Goal: Information Seeking & Learning: Learn about a topic

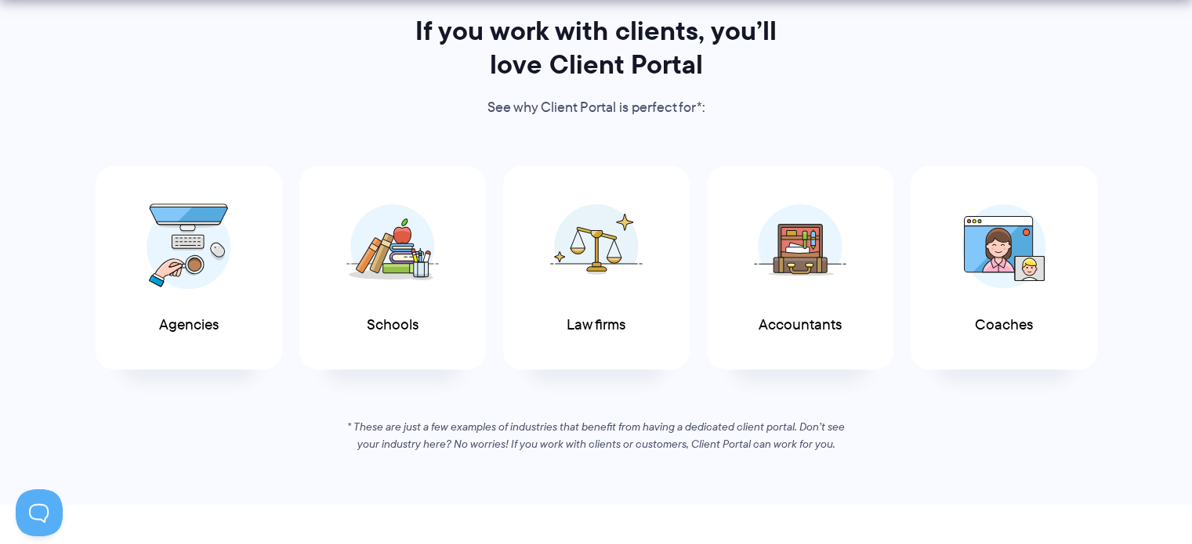
scroll to position [801, 0]
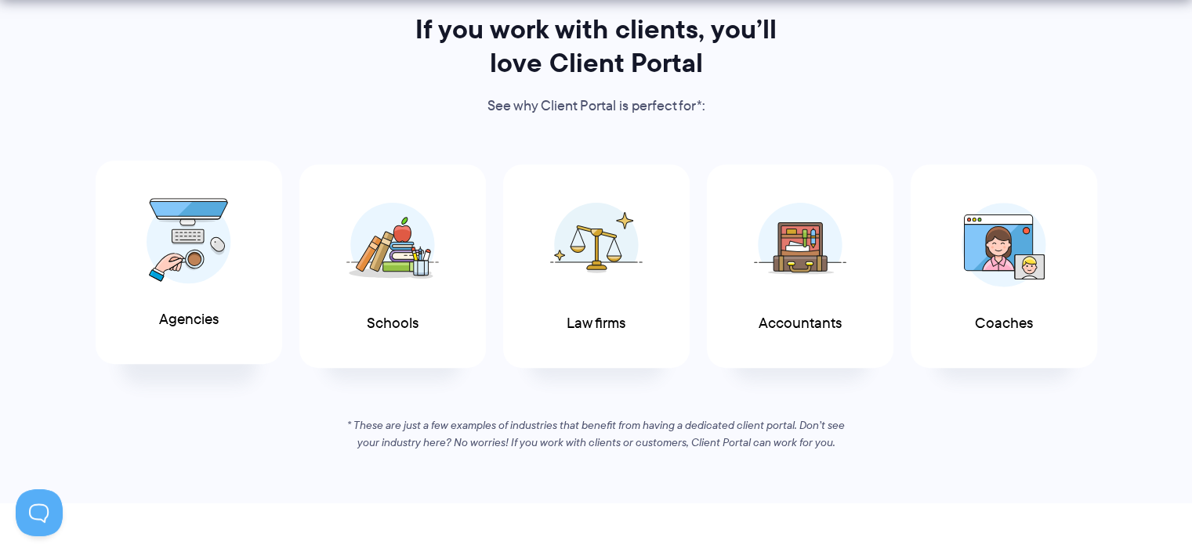
click at [200, 264] on img at bounding box center [188, 241] width 85 height 86
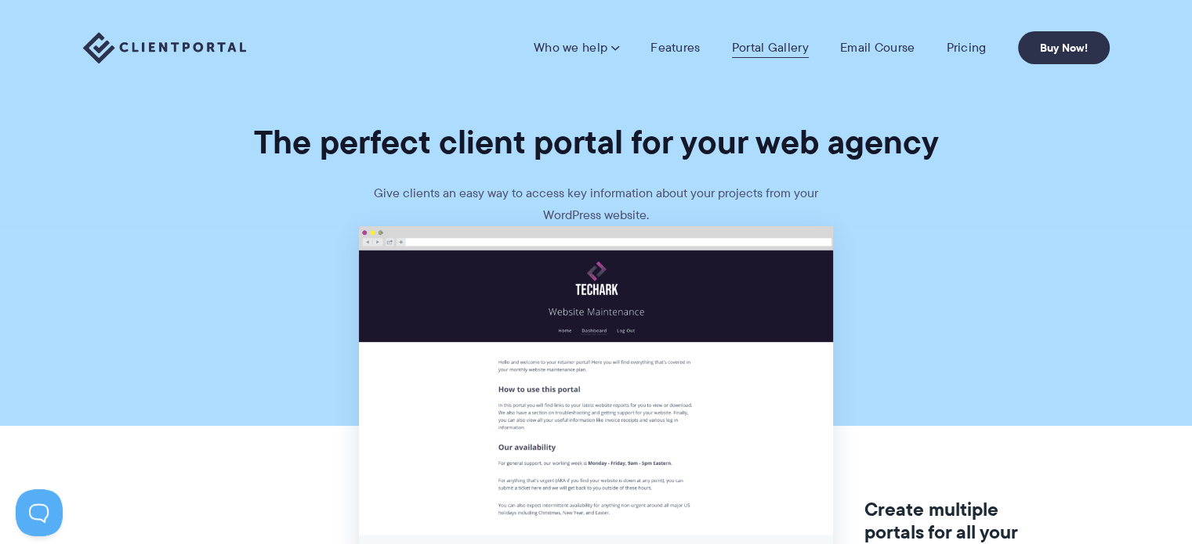
click at [756, 45] on link "Portal Gallery" at bounding box center [770, 48] width 77 height 16
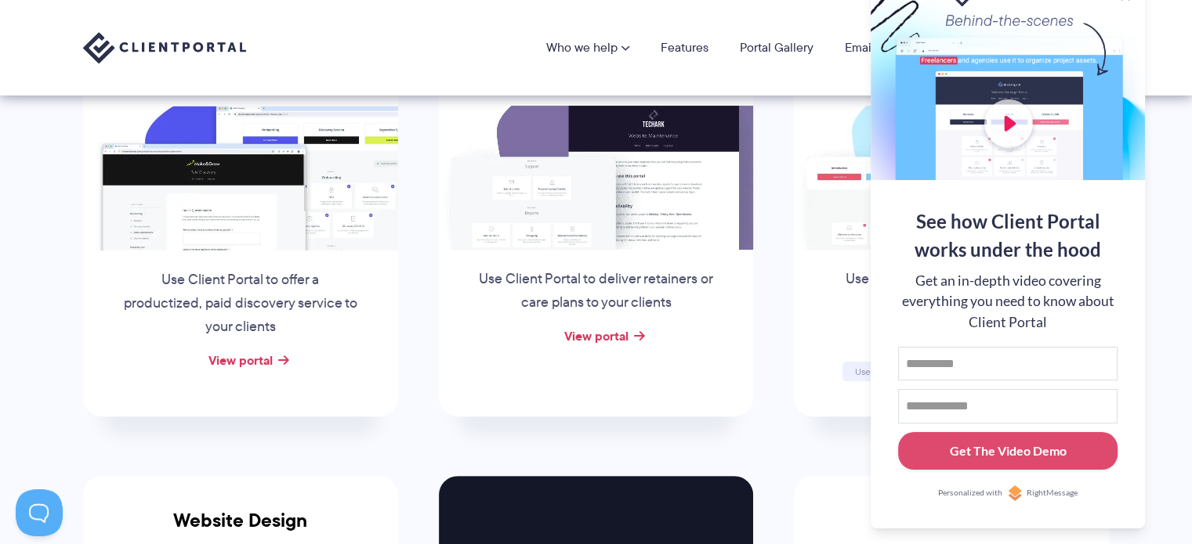
scroll to position [329, 0]
click at [497, 296] on p "Use Client Portal to deliver retainers or care plans to your clients" at bounding box center [595, 291] width 238 height 47
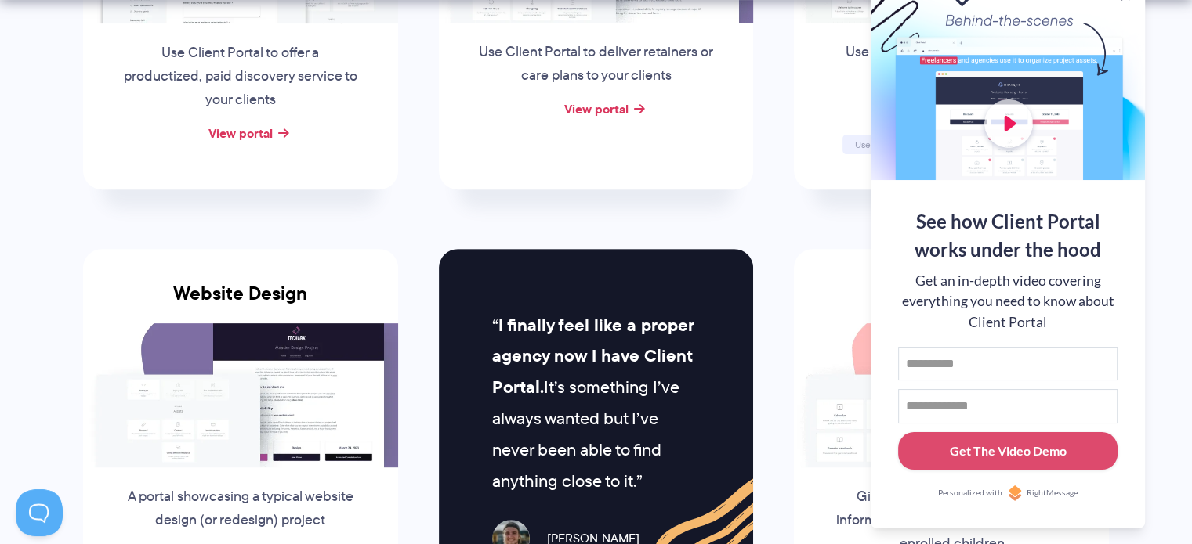
scroll to position [558, 0]
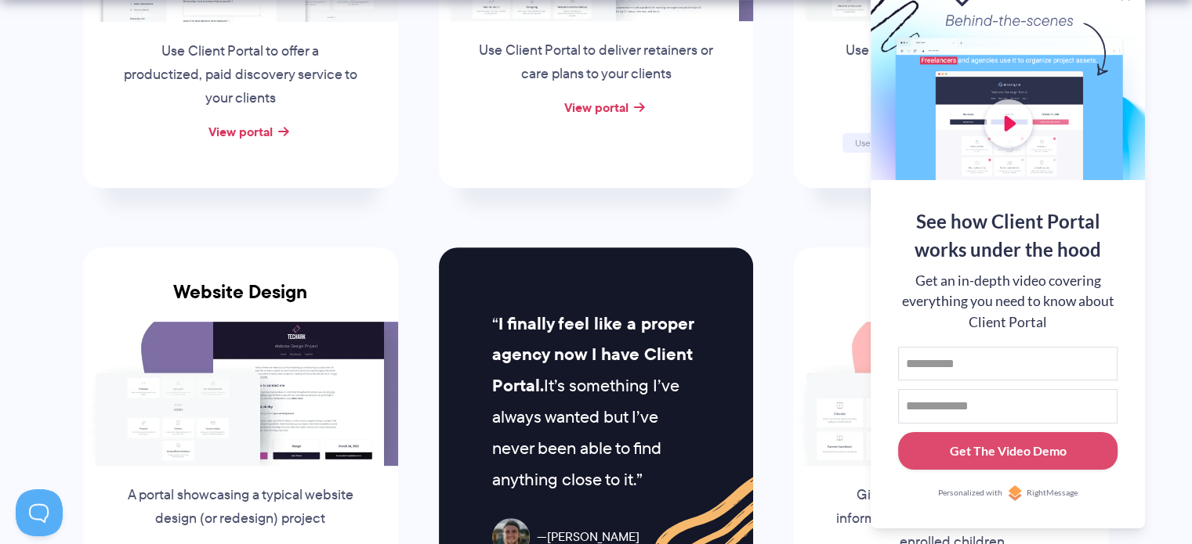
drag, startPoint x: 1094, startPoint y: 18, endPoint x: 1102, endPoint y: 58, distance: 40.9
click at [1102, 58] on div at bounding box center [1007, 78] width 274 height 204
click at [1126, 34] on div at bounding box center [1007, 78] width 274 height 204
click at [1171, 18] on button at bounding box center [1172, 19] width 19 height 19
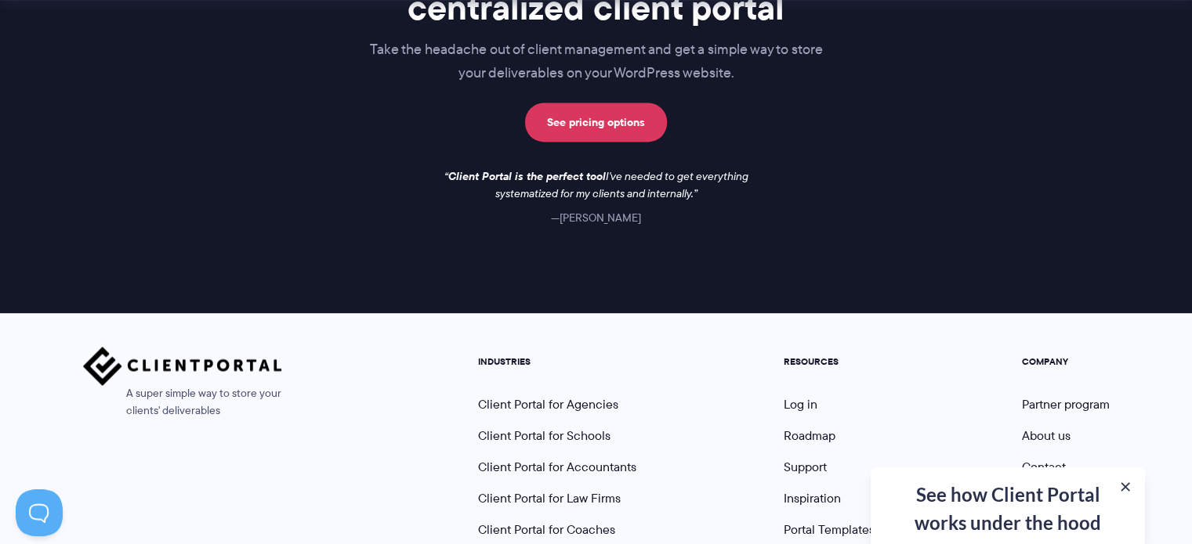
scroll to position [2331, 0]
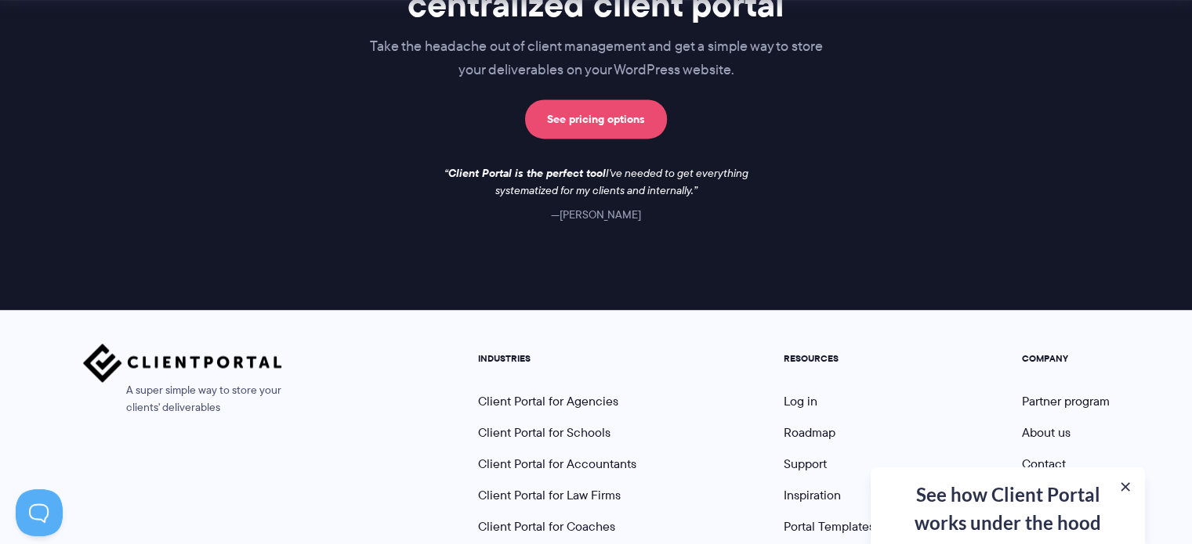
click at [583, 115] on link "See pricing options" at bounding box center [596, 118] width 142 height 39
